Goal: Transaction & Acquisition: Purchase product/service

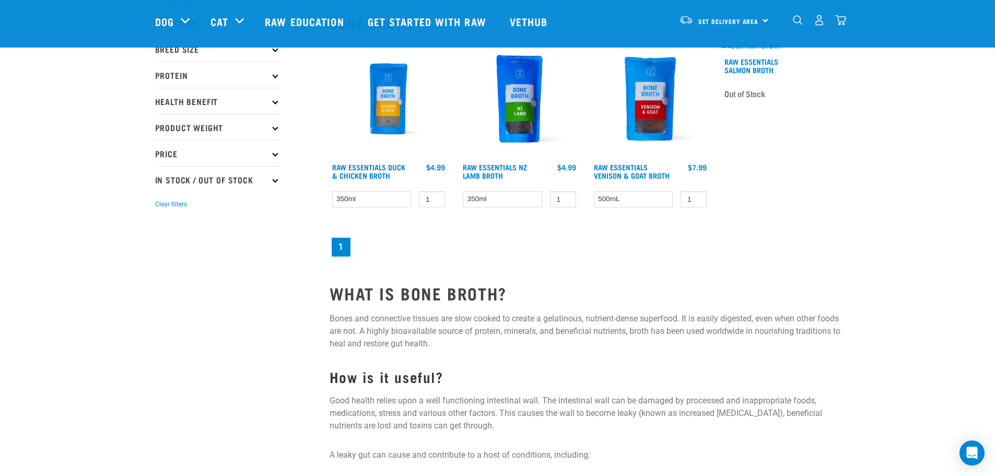
scroll to position [157, 0]
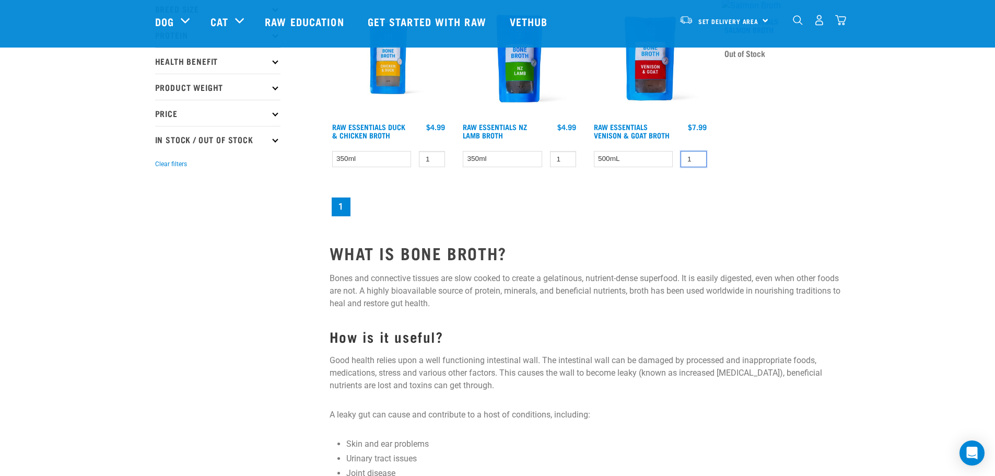
click at [691, 161] on input "1" at bounding box center [693, 159] width 26 height 16
click at [695, 158] on input "2" at bounding box center [693, 159] width 26 height 16
click at [695, 158] on input "3" at bounding box center [693, 159] width 26 height 16
click at [695, 158] on input "4" at bounding box center [693, 159] width 26 height 16
click at [695, 158] on input "5" at bounding box center [693, 159] width 26 height 16
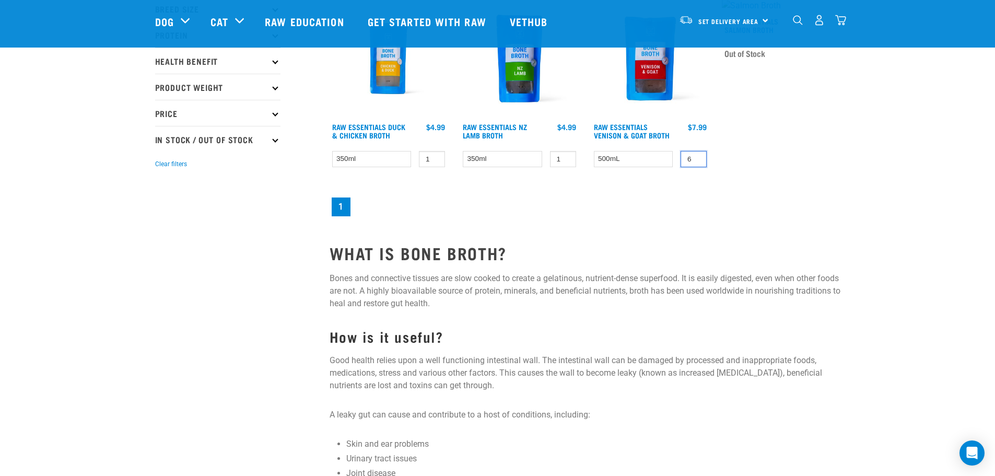
click at [695, 158] on input "6" at bounding box center [693, 159] width 26 height 16
click at [695, 158] on input "7" at bounding box center [693, 159] width 26 height 16
click at [695, 158] on input "8" at bounding box center [693, 159] width 26 height 16
click at [695, 158] on input "9" at bounding box center [693, 159] width 26 height 16
click at [695, 158] on input "10" at bounding box center [693, 159] width 26 height 16
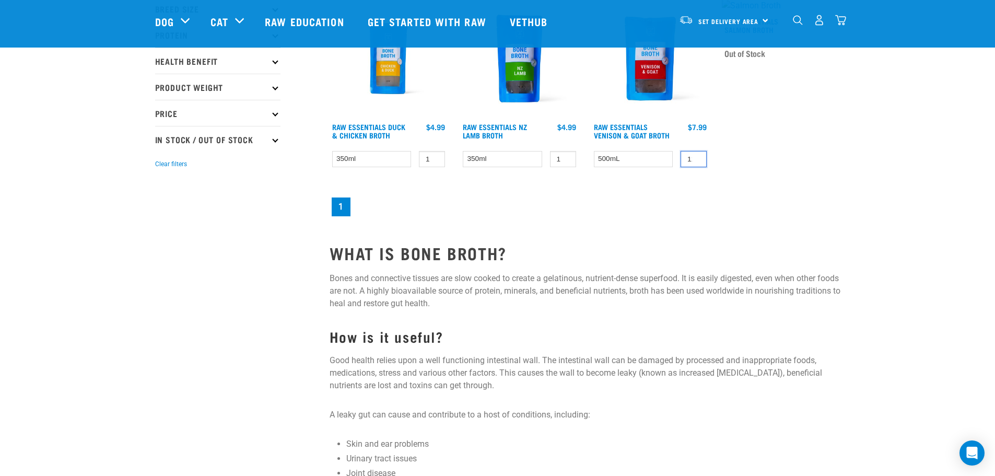
click at [695, 158] on input "11" at bounding box center [693, 159] width 26 height 16
click at [695, 158] on input "12" at bounding box center [693, 159] width 26 height 16
click at [695, 158] on input "13" at bounding box center [693, 159] width 26 height 16
click at [695, 157] on input "14" at bounding box center [693, 159] width 26 height 16
click at [695, 157] on input "15" at bounding box center [693, 159] width 26 height 16
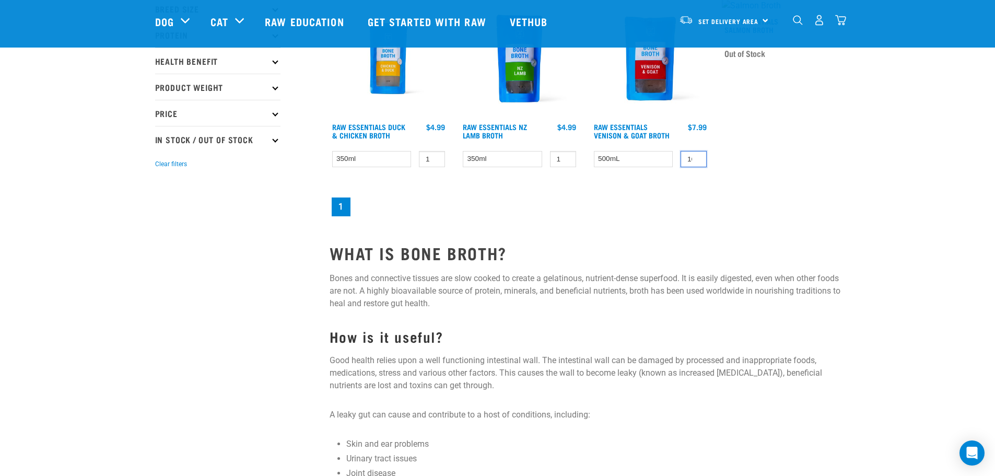
click at [695, 157] on input "16" at bounding box center [693, 159] width 26 height 16
click at [695, 157] on input "17" at bounding box center [693, 159] width 26 height 16
click at [695, 157] on input "18" at bounding box center [693, 159] width 26 height 16
click at [695, 157] on input "19" at bounding box center [693, 159] width 26 height 16
click at [695, 157] on input "20" at bounding box center [693, 159] width 26 height 16
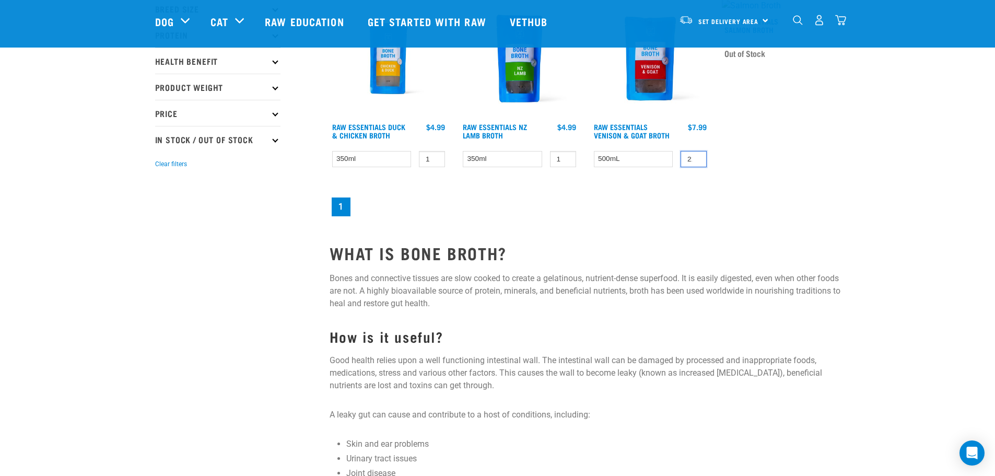
click at [695, 157] on input "21" at bounding box center [693, 159] width 26 height 16
type input "20"
click at [695, 161] on input "20" at bounding box center [693, 159] width 26 height 16
click at [628, 210] on nav "1" at bounding box center [584, 206] width 511 height 23
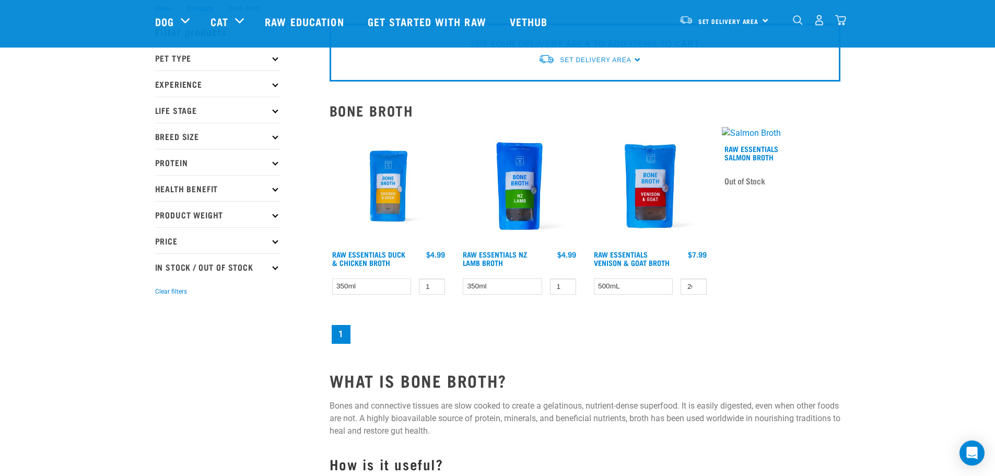
scroll to position [0, 0]
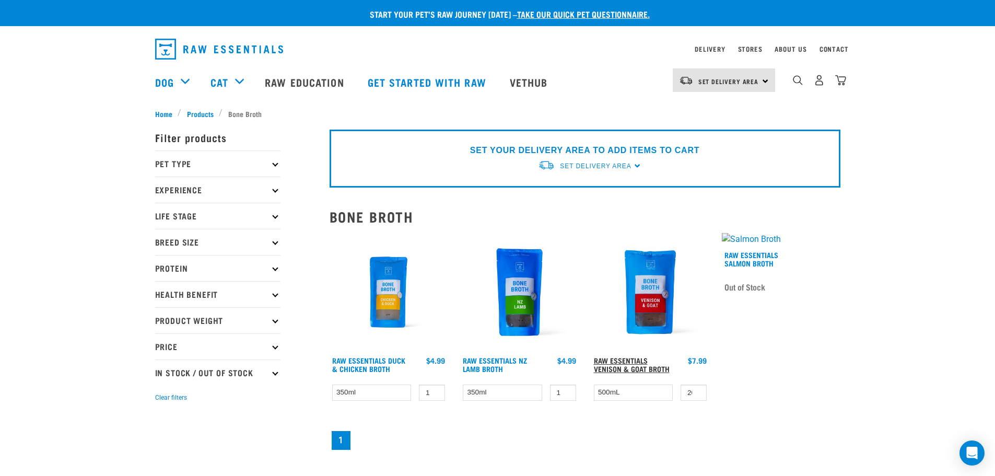
click at [607, 361] on link "Raw Essentials Venison & Goat Broth" at bounding box center [632, 364] width 76 height 12
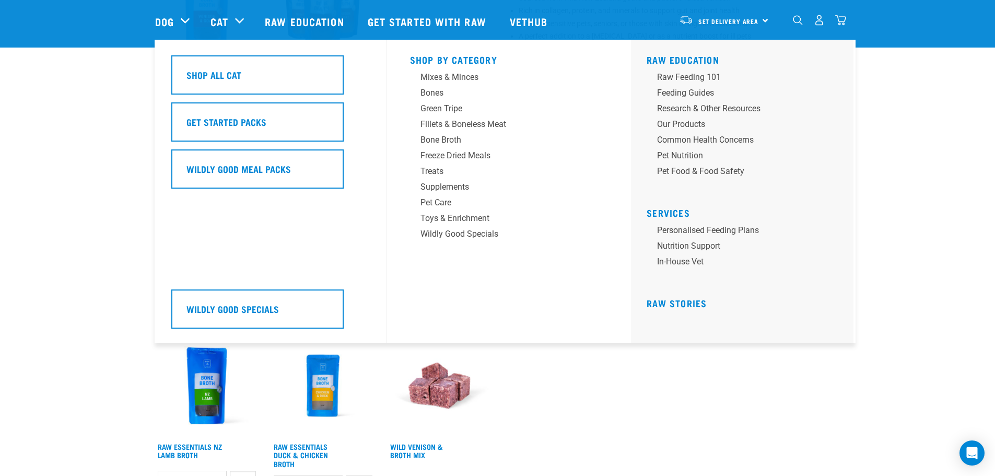
scroll to position [470, 0]
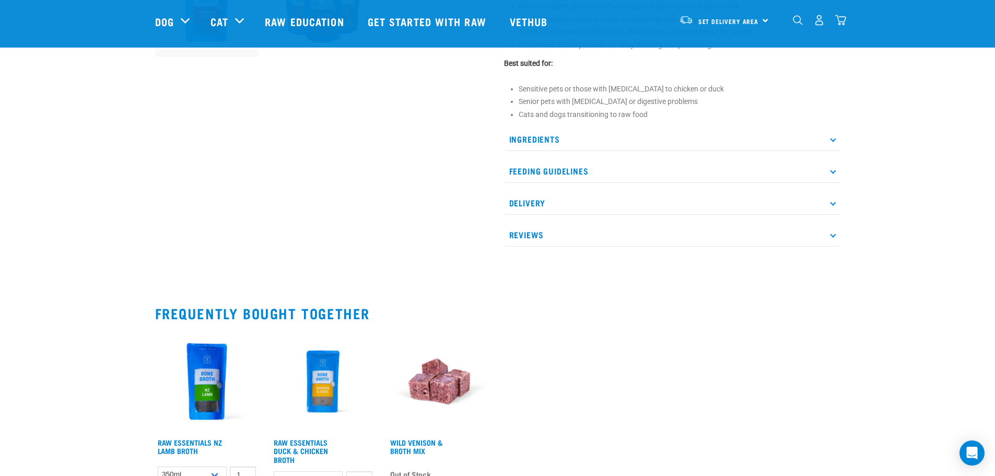
click at [536, 202] on p "Delivery" at bounding box center [672, 202] width 336 height 23
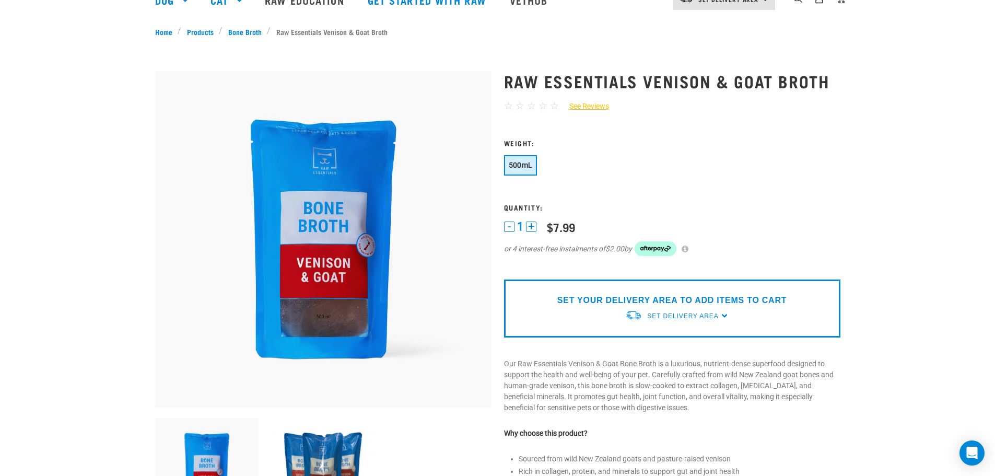
scroll to position [0, 0]
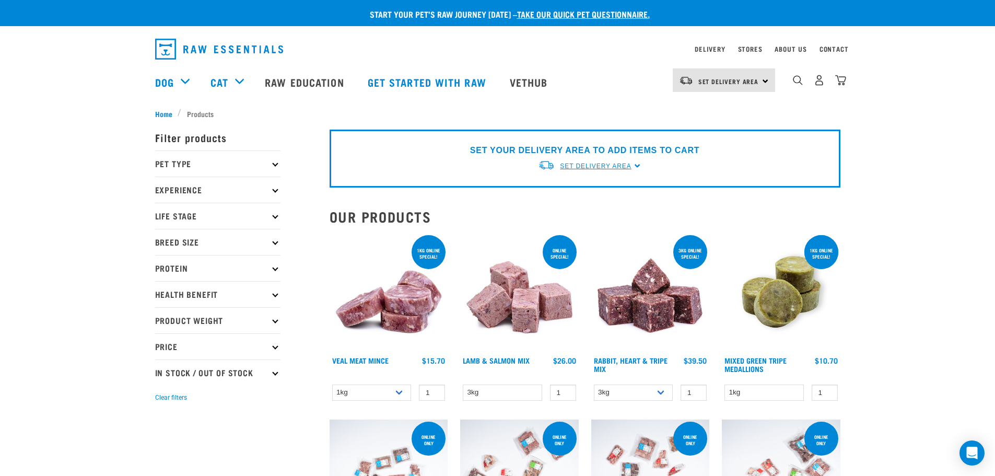
click at [629, 163] on span "Set Delivery Area" at bounding box center [595, 165] width 71 height 7
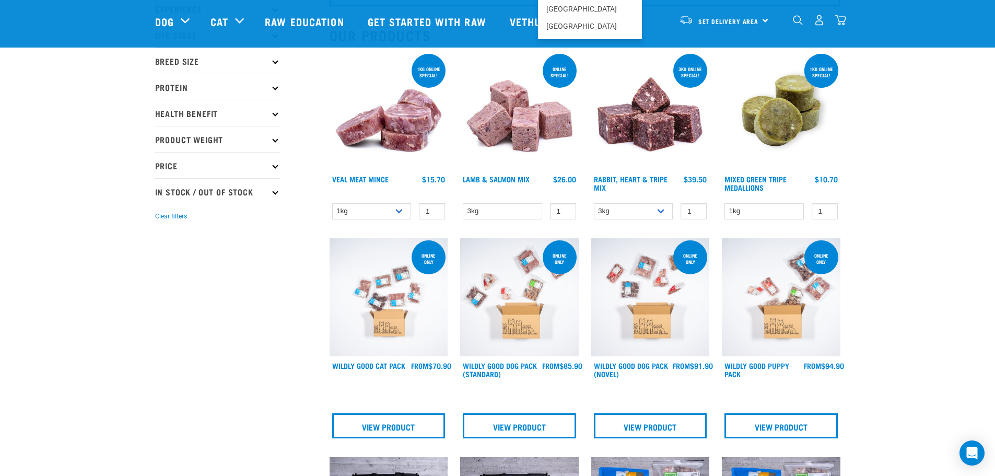
scroll to position [52, 0]
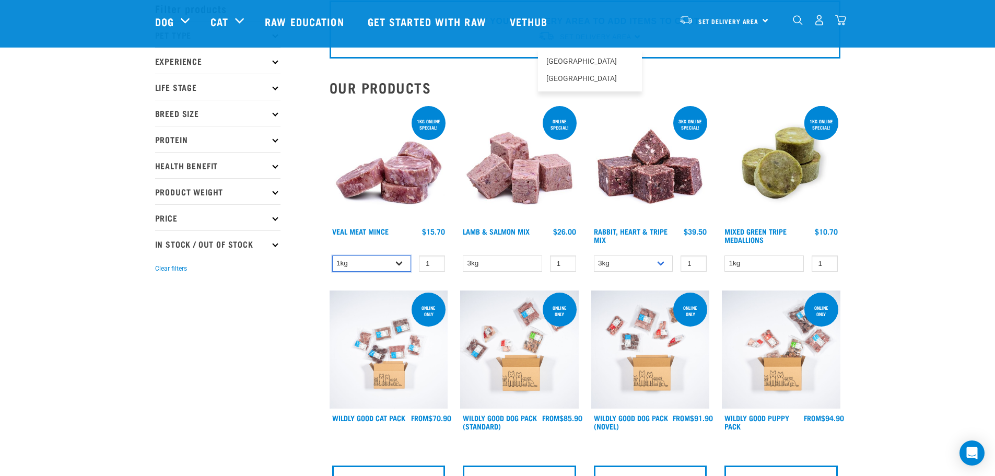
click at [397, 261] on select "1kg 3kg" at bounding box center [371, 263] width 79 height 16
click at [243, 264] on div "Clear filters" at bounding box center [217, 268] width 125 height 13
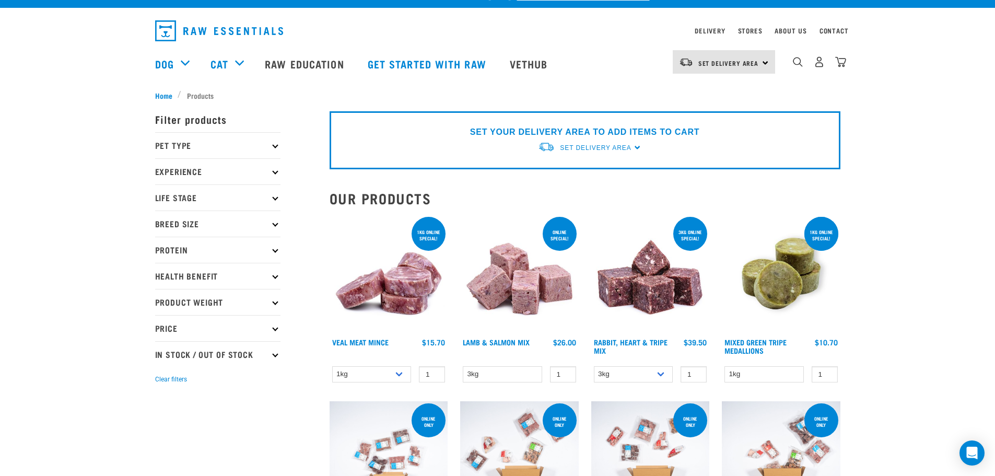
scroll to position [0, 0]
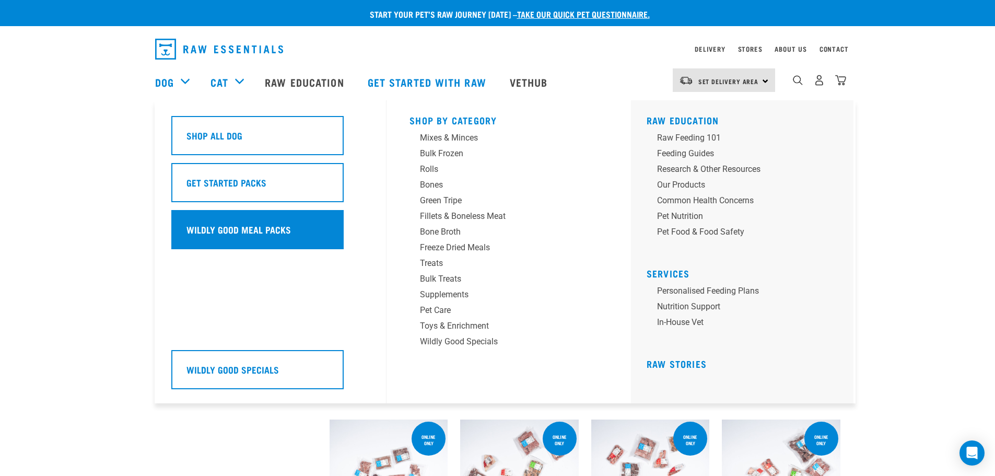
click at [238, 224] on h5 "Wildly Good Meal Packs" at bounding box center [238, 229] width 104 height 14
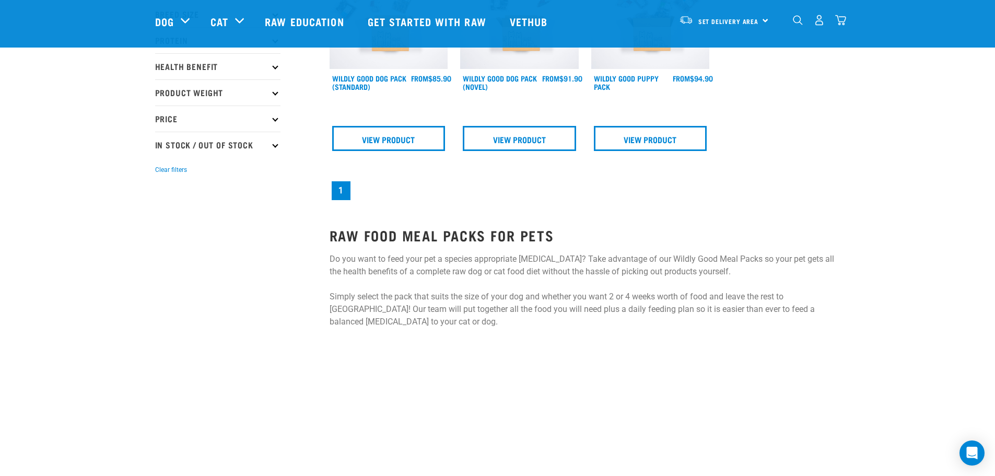
scroll to position [209, 0]
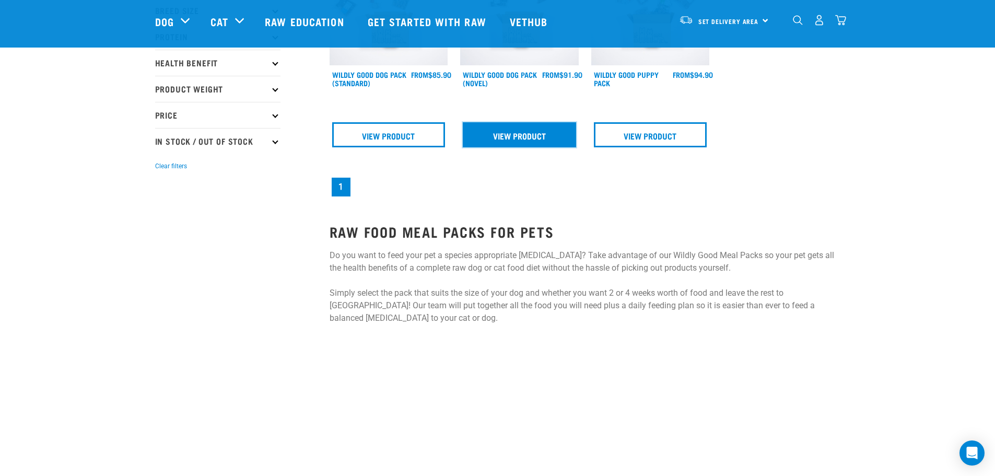
click at [502, 144] on link "View Product" at bounding box center [519, 134] width 113 height 25
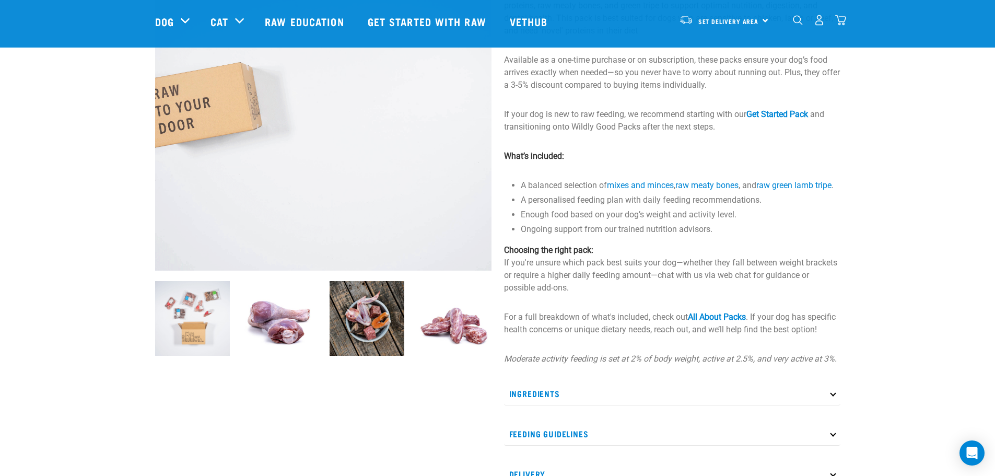
scroll to position [157, 0]
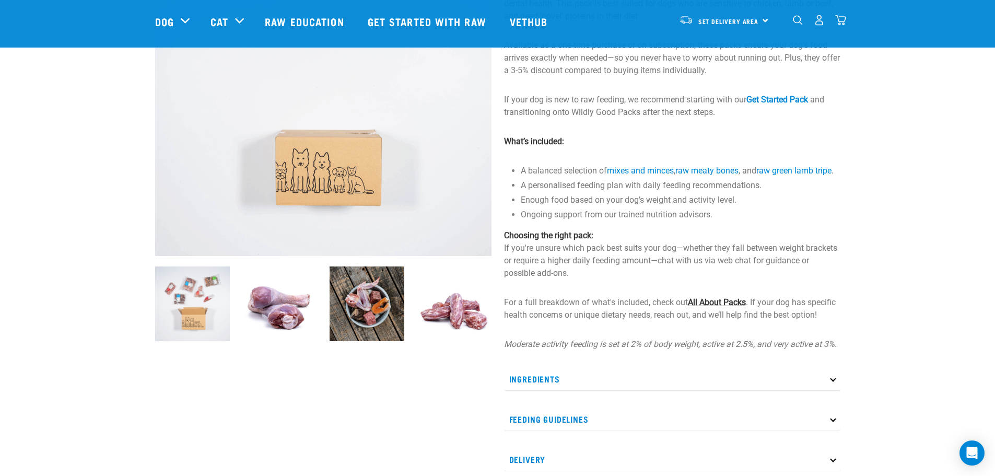
click at [741, 307] on link "All About Packs" at bounding box center [717, 302] width 58 height 10
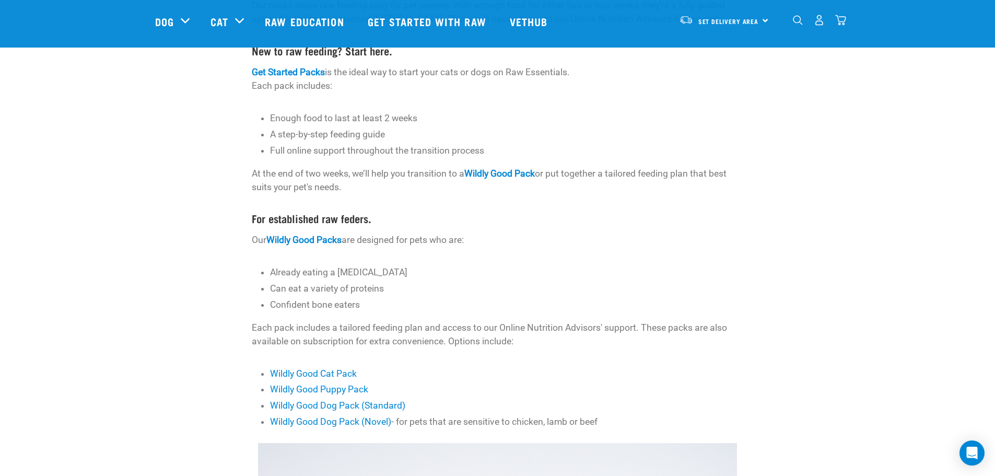
scroll to position [209, 0]
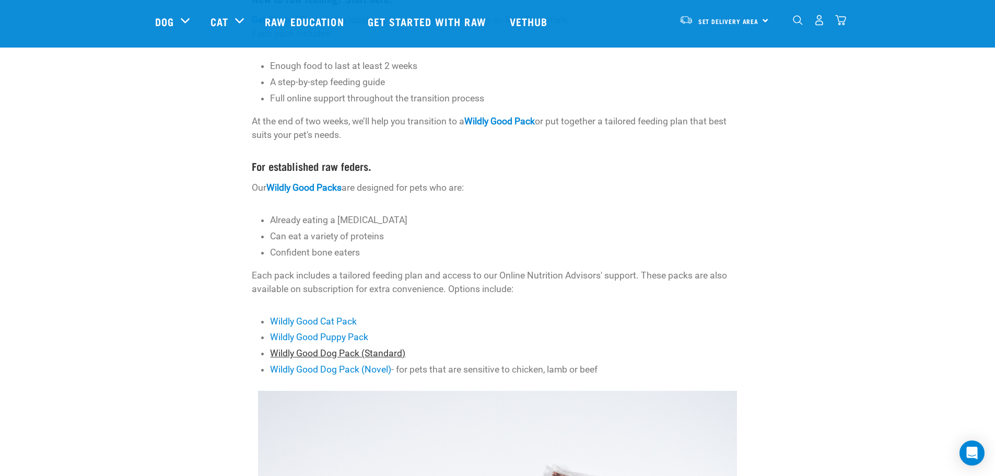
click at [371, 357] on link "Wildly Good Dog Pack (Standard)" at bounding box center [337, 353] width 135 height 10
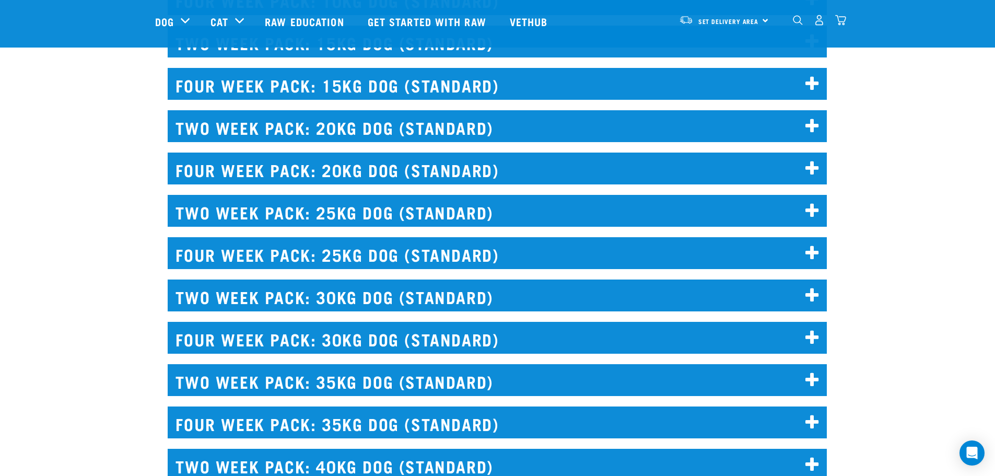
scroll to position [2605, 0]
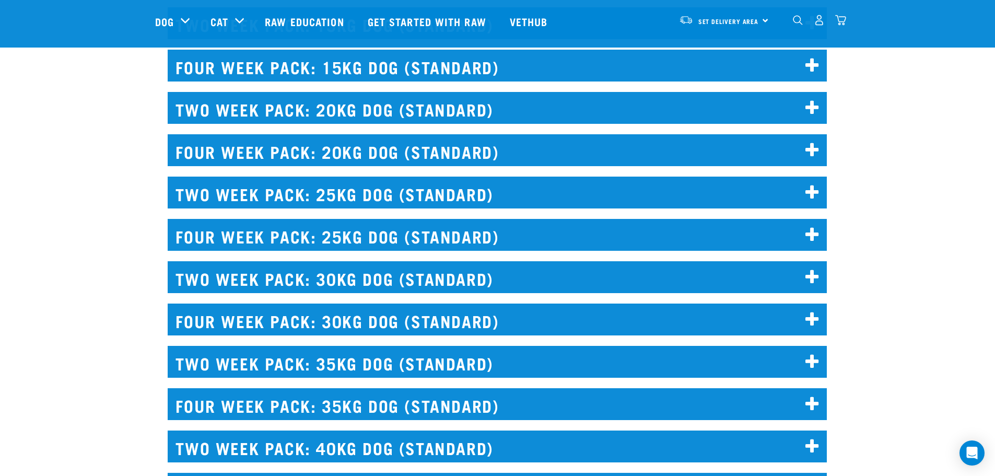
click at [358, 156] on h2 "FOUR WEEK PACK: 20KG DOG (STANDARD)" at bounding box center [497, 150] width 659 height 32
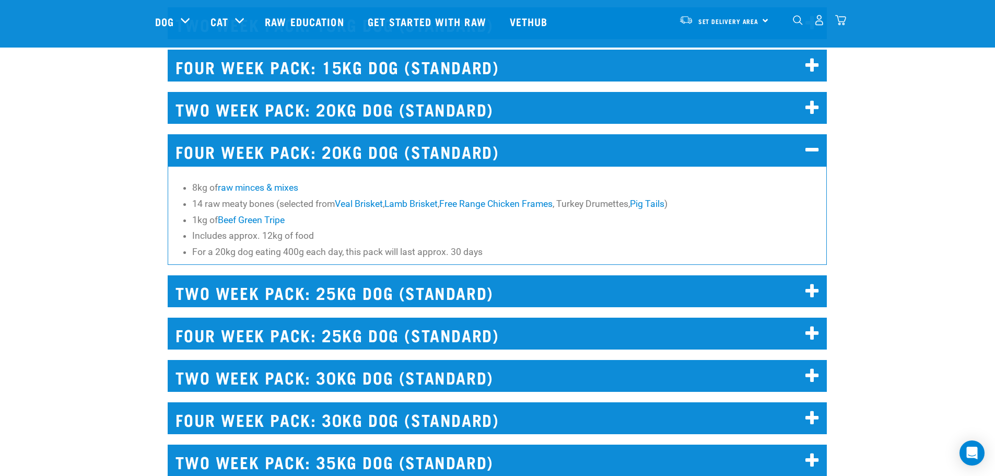
click at [335, 150] on h2 "FOUR WEEK PACK: 20KG DOG (STANDARD)" at bounding box center [497, 150] width 659 height 32
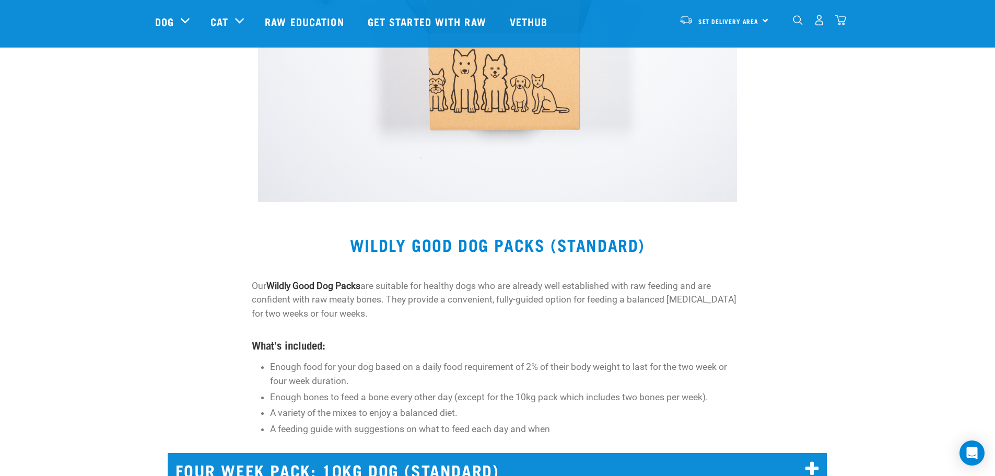
scroll to position [2135, 0]
